Goal: Information Seeking & Learning: Compare options

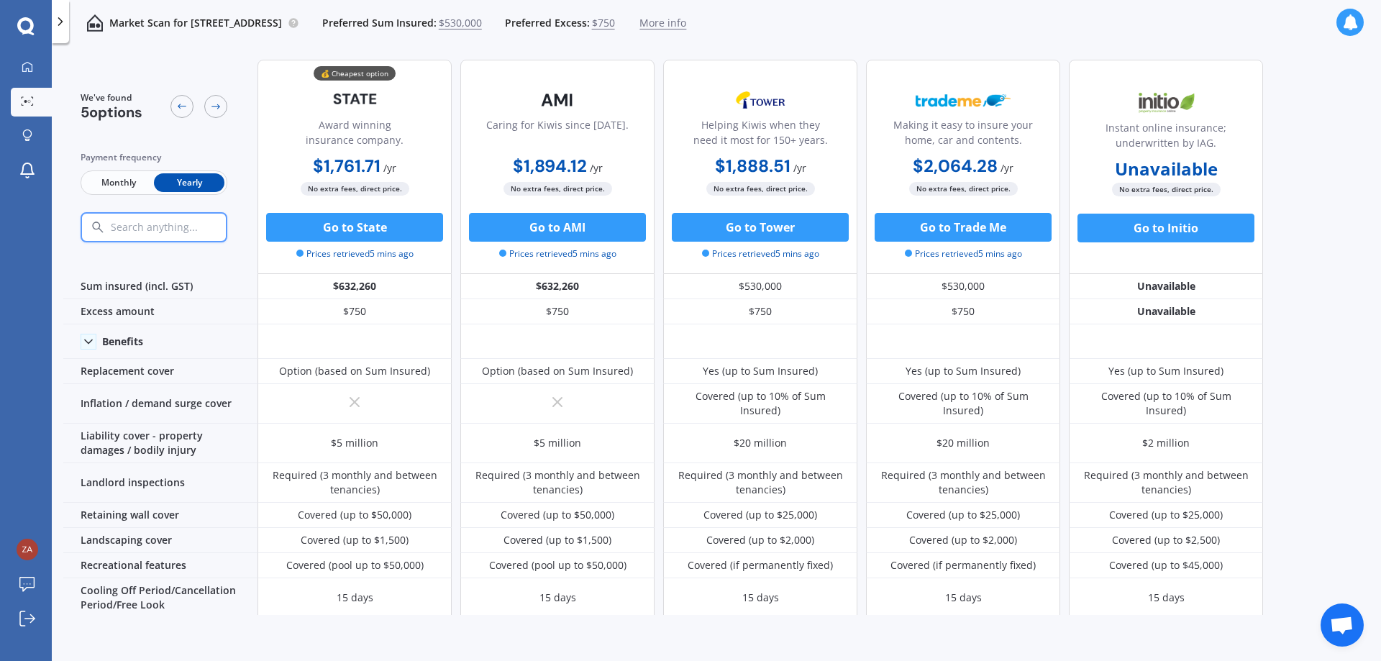
scroll to position [1, 0]
click at [1329, 197] on div "We've found 5 options Payment frequency Monthly Yearly 💰 Cheapest option Award …" at bounding box center [722, 331] width 1318 height 565
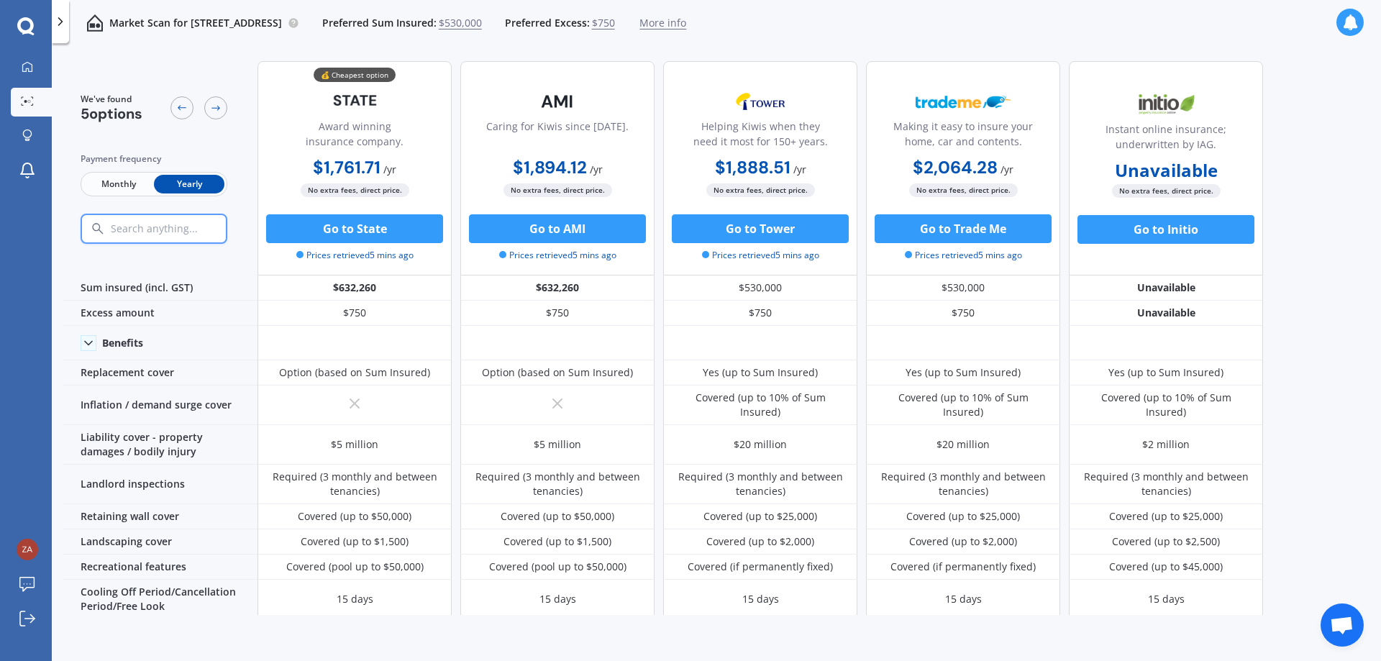
click at [1329, 197] on div "We've found 5 options Payment frequency Monthly Yearly 💰 Cheapest option Award …" at bounding box center [722, 332] width 1318 height 565
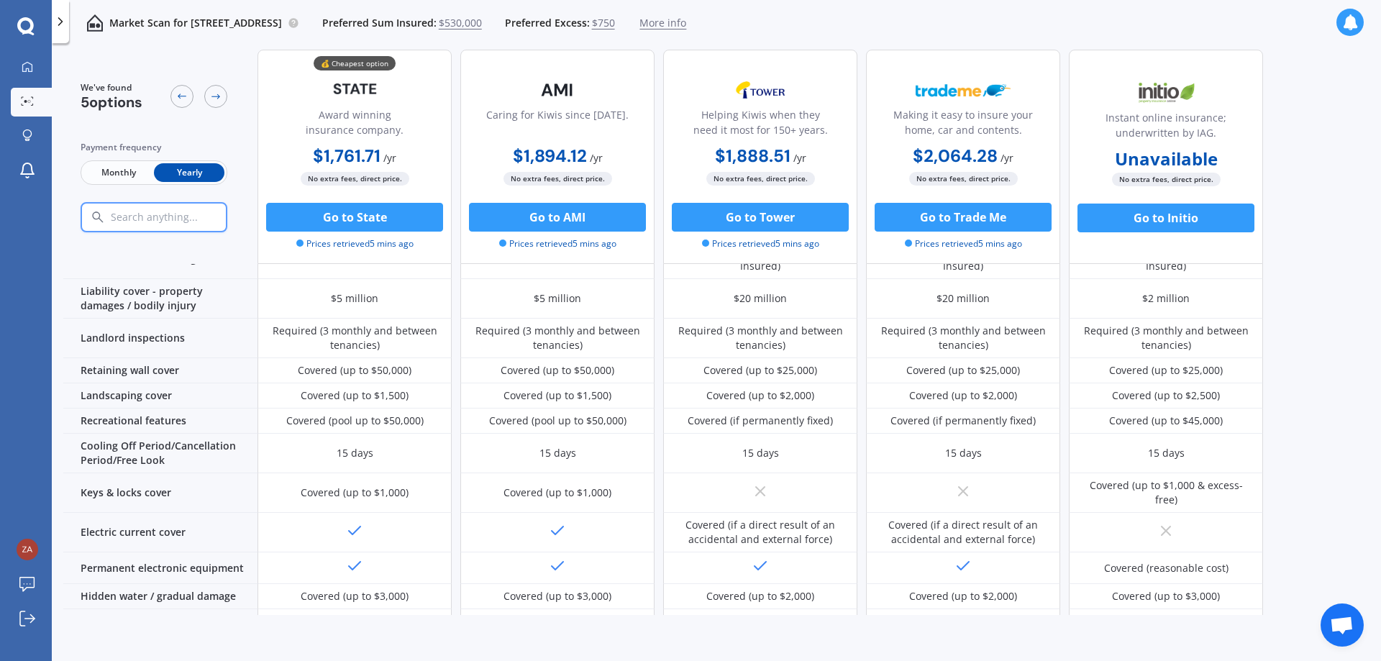
scroll to position [147, 0]
click at [1329, 197] on div "We've found 5 options Payment frequency Monthly Yearly 💰 Cheapest option Award …" at bounding box center [722, 184] width 1318 height 565
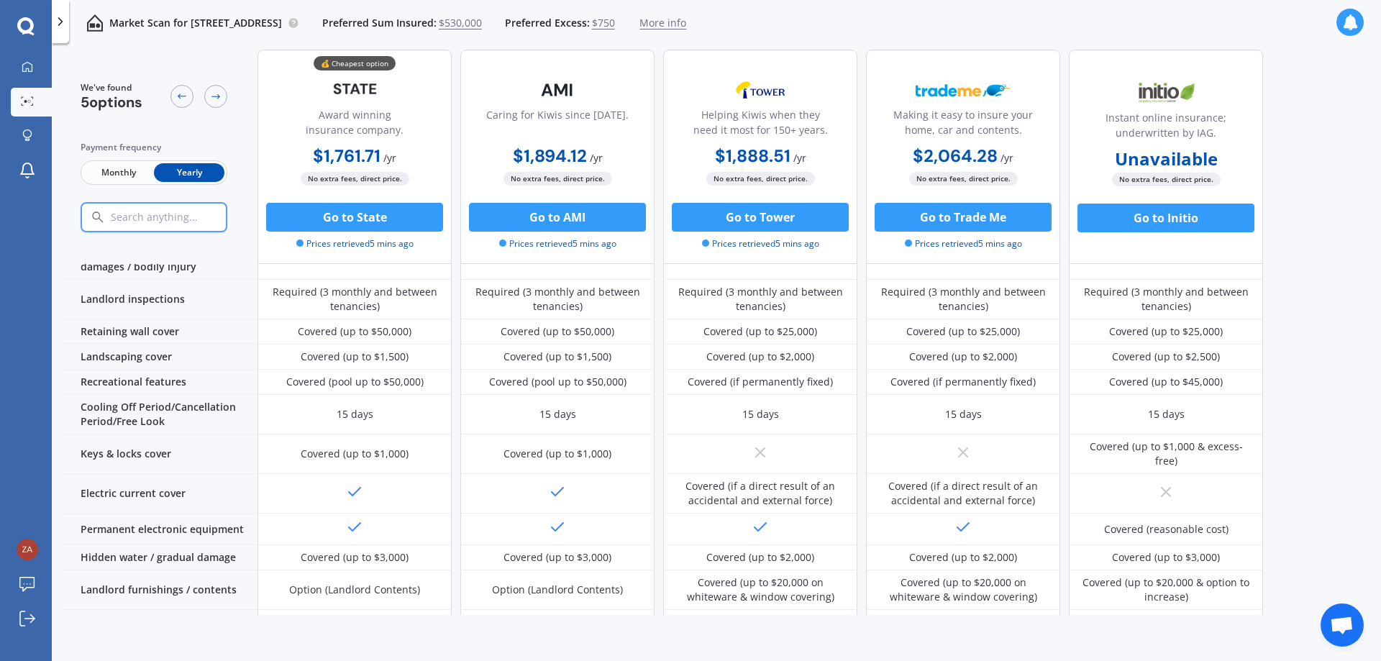
scroll to position [186, 0]
click at [1329, 197] on div "We've found 5 options Payment frequency Monthly Yearly 💰 Cheapest option Award …" at bounding box center [722, 146] width 1318 height 565
drag, startPoint x: 1329, startPoint y: 197, endPoint x: 1324, endPoint y: 145, distance: 52.0
click at [1324, 145] on div "We've found 5 options Payment frequency Monthly Yearly 💰 Cheapest option Award …" at bounding box center [722, 146] width 1318 height 565
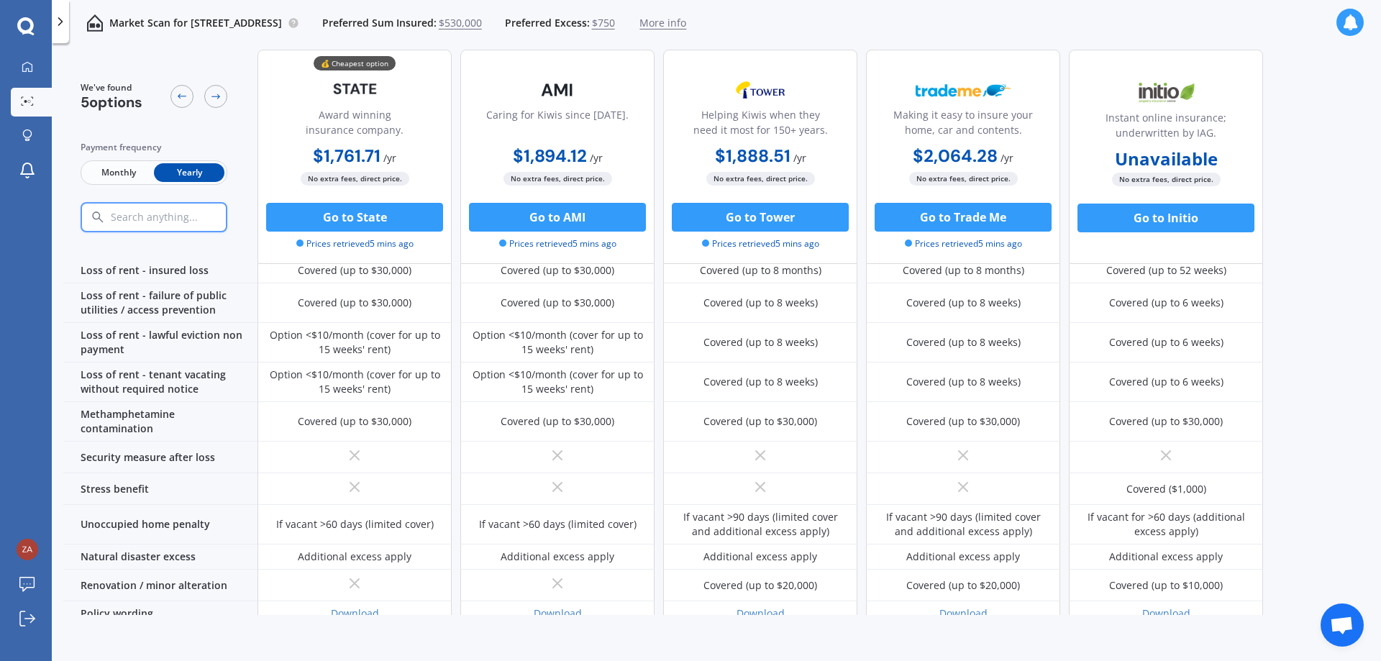
scroll to position [582, 0]
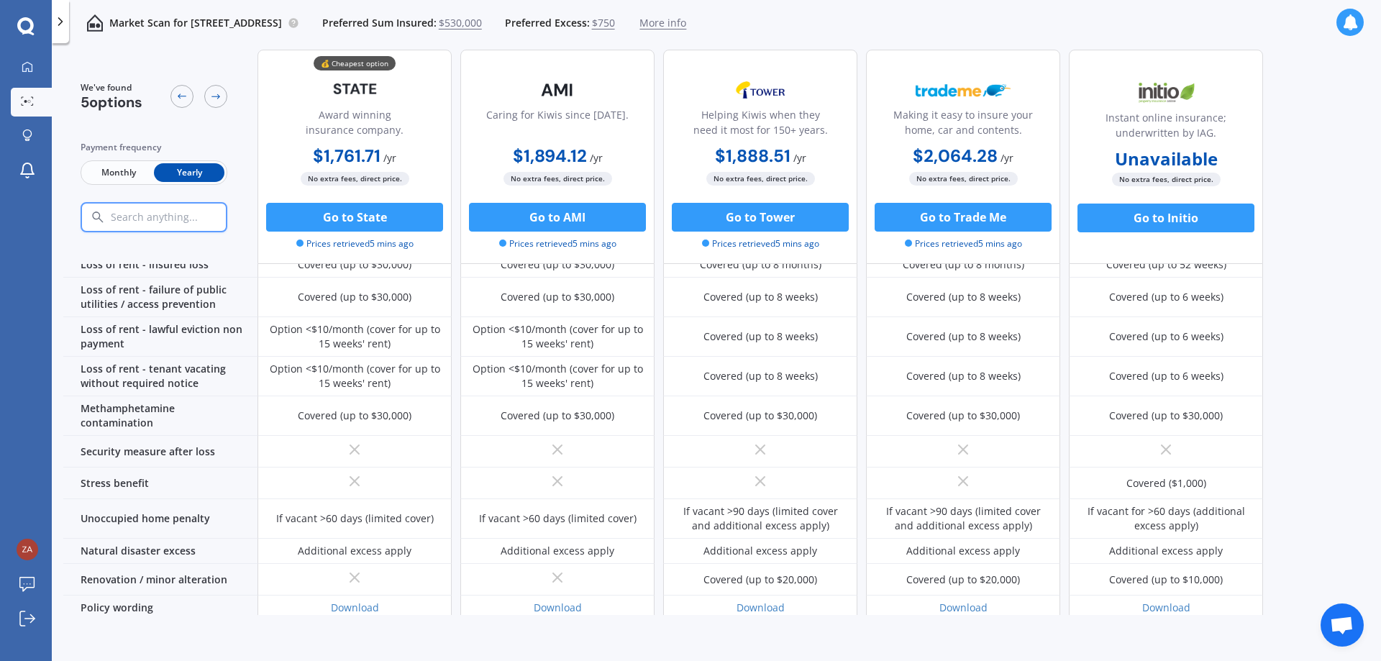
click at [1016, 436] on div at bounding box center [963, 452] width 194 height 32
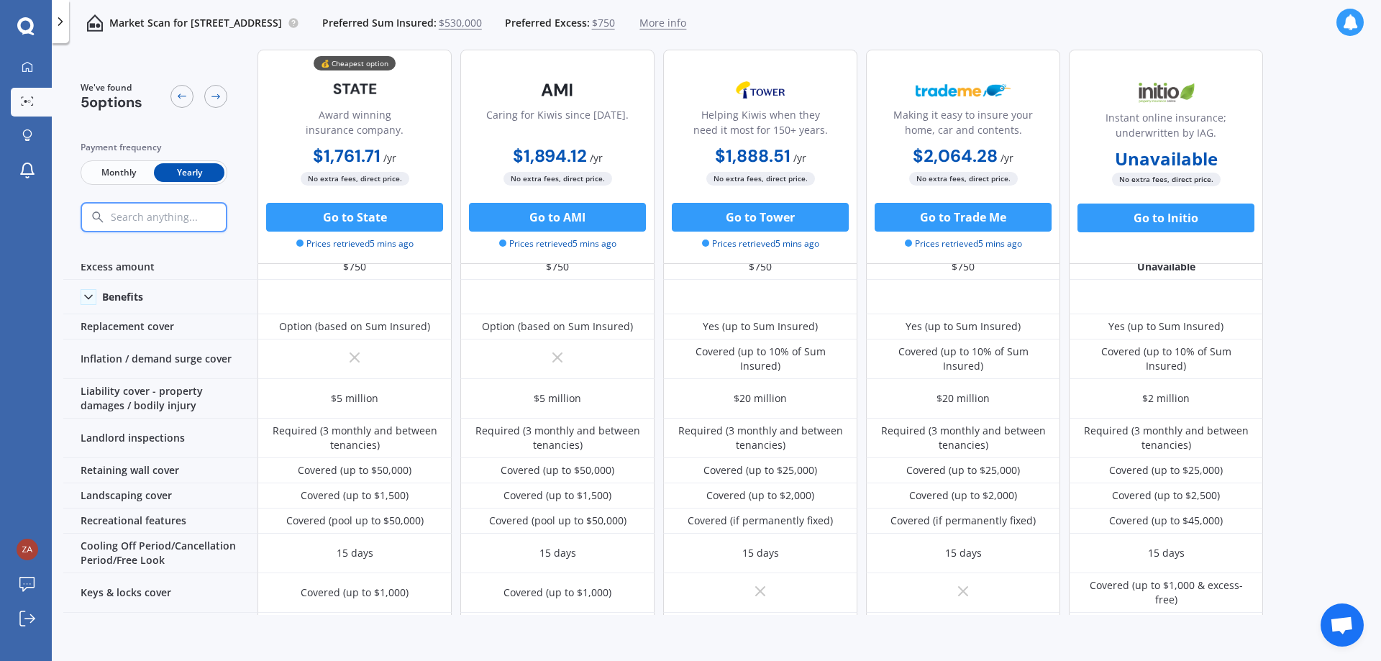
scroll to position [0, 0]
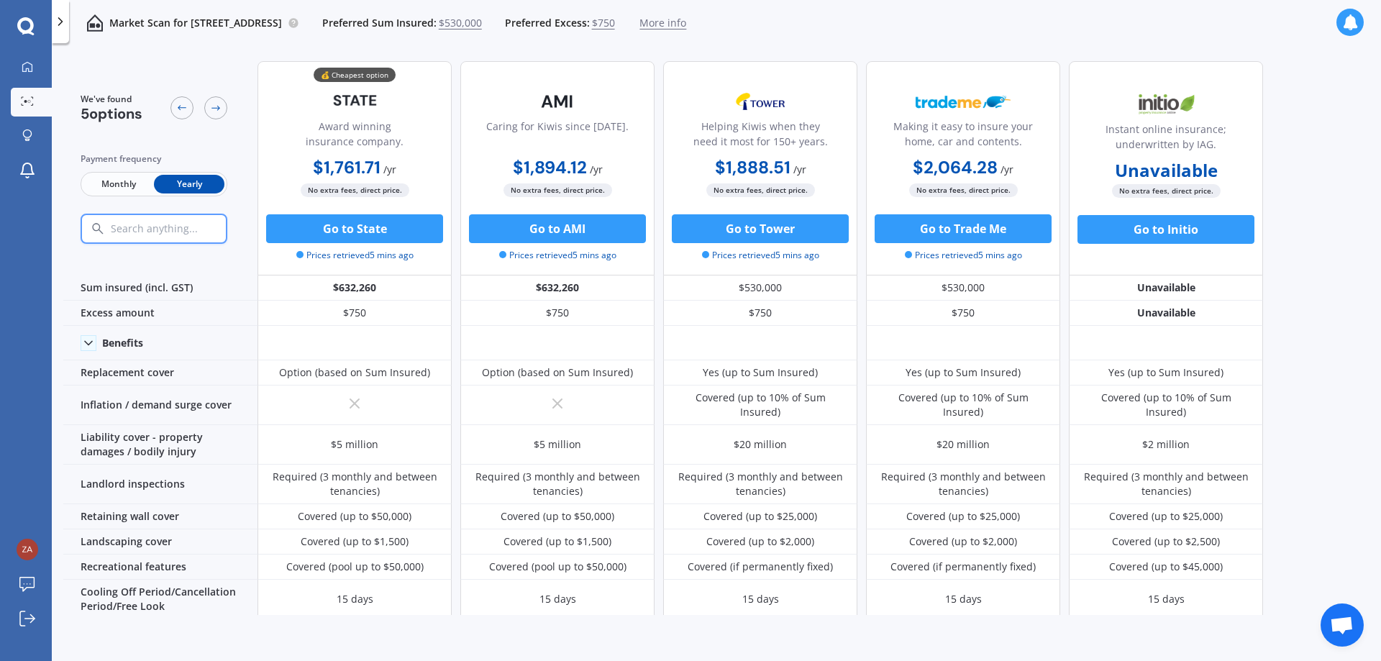
click at [549, 412] on div at bounding box center [557, 406] width 194 height 40
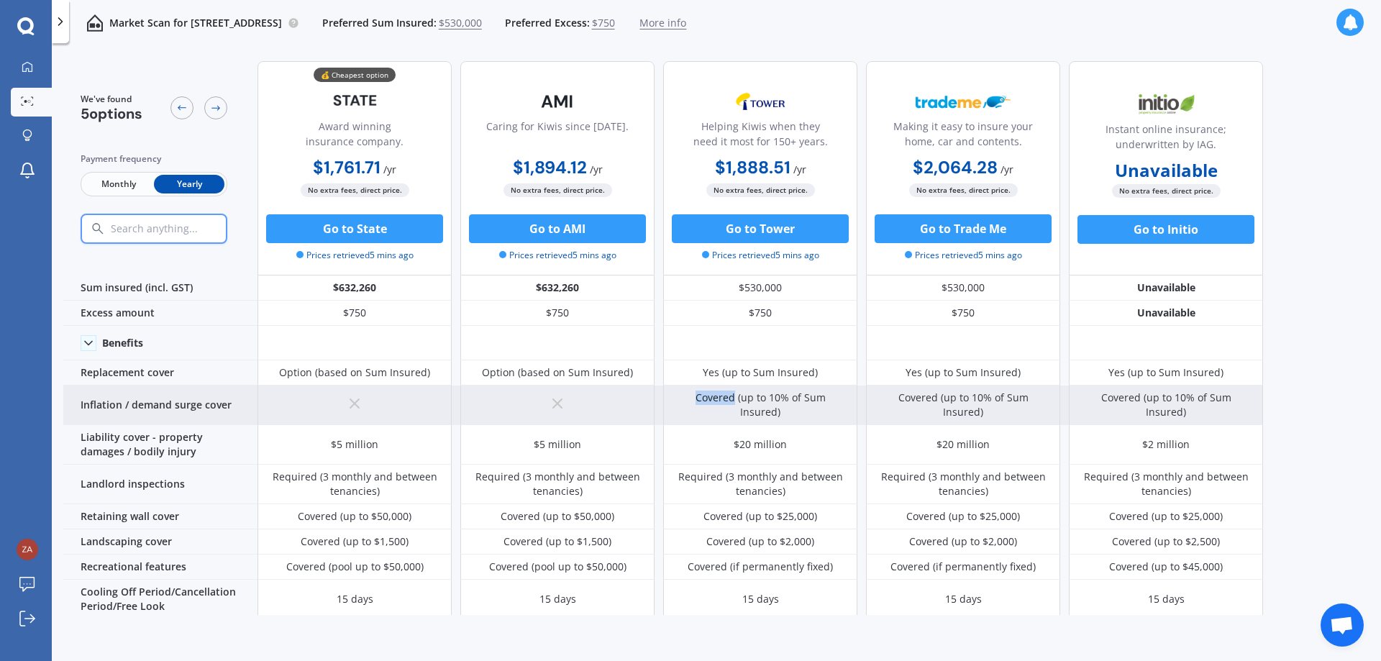
click at [549, 412] on div at bounding box center [557, 406] width 194 height 40
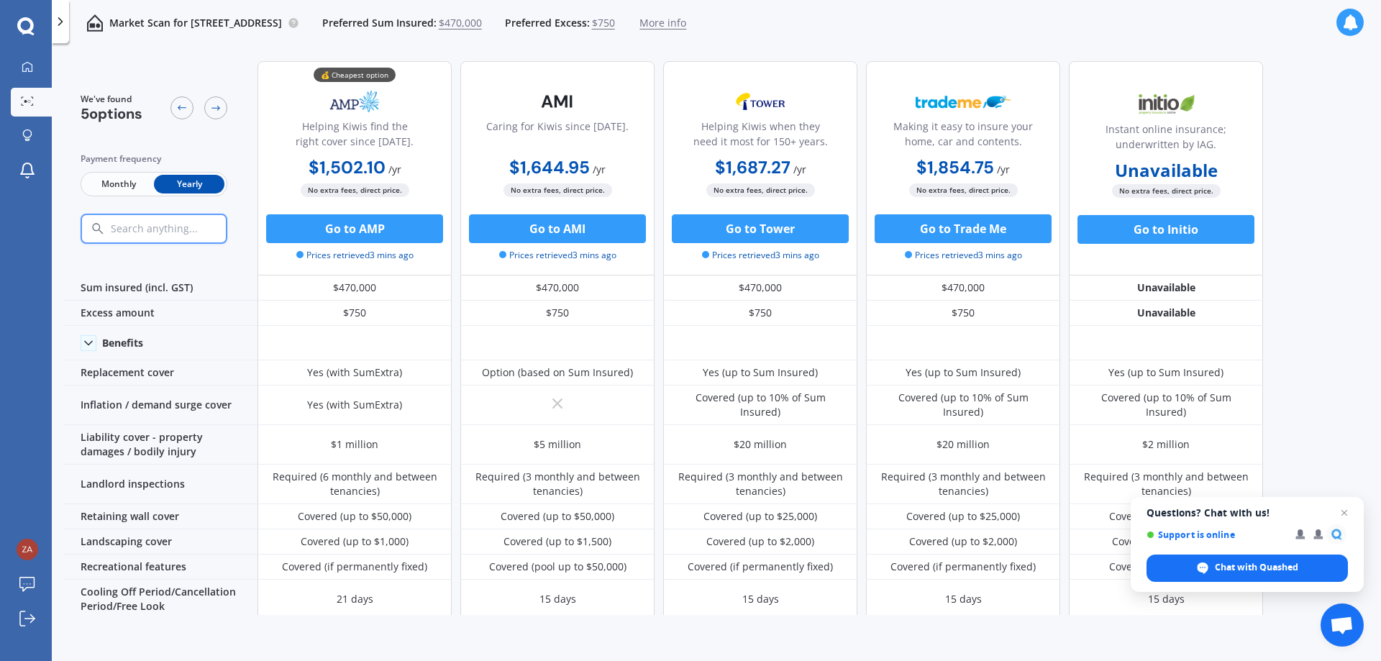
click at [1332, 210] on div "We've found 5 options Payment frequency Monthly Yearly 💰 Cheapest option Helpin…" at bounding box center [722, 332] width 1318 height 565
click at [1247, 153] on div "Instant online insurance; underwritten by IAG." at bounding box center [1166, 140] width 170 height 36
